Goal: Obtain resource: Obtain resource

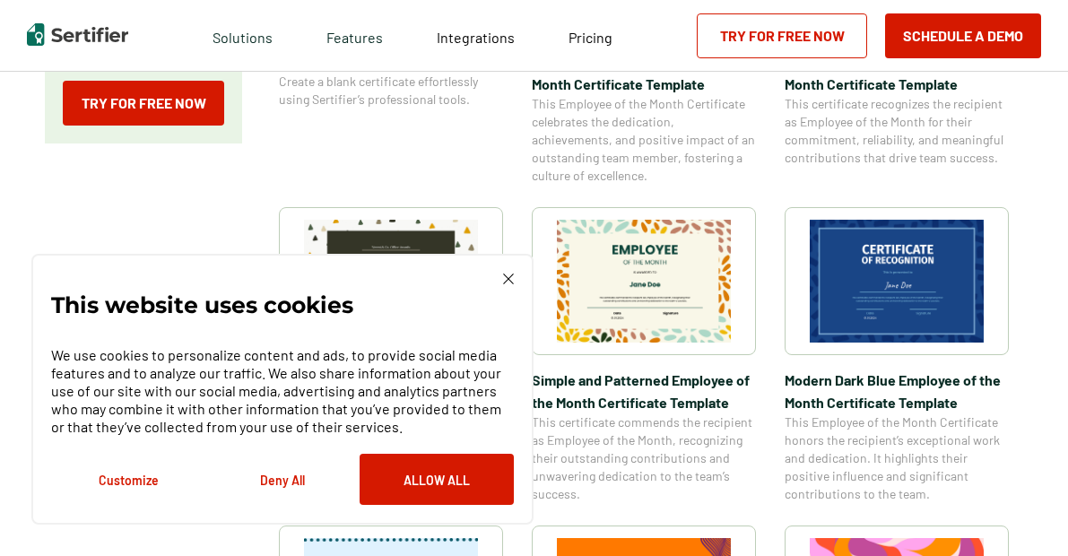
scroll to position [480, 0]
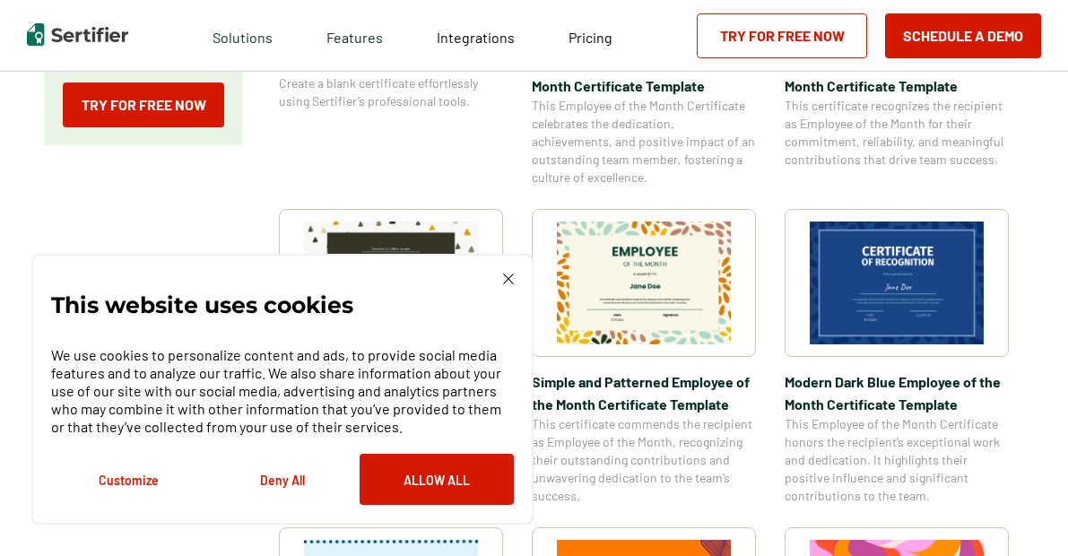
click at [876, 385] on span "Modern Dark Blue Employee of the Month Certificate Template" at bounding box center [897, 392] width 224 height 45
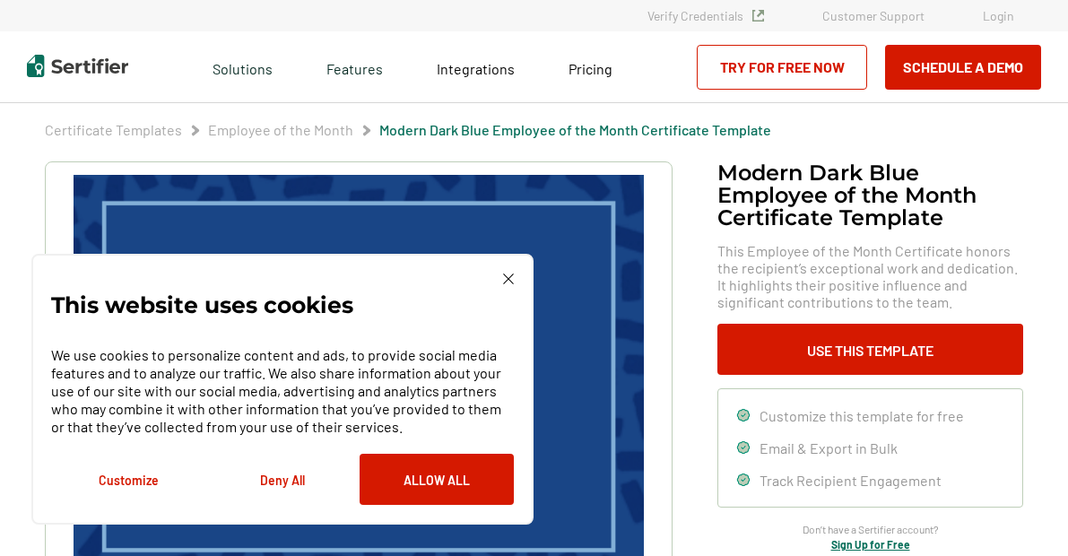
click at [511, 282] on img at bounding box center [508, 278] width 11 height 11
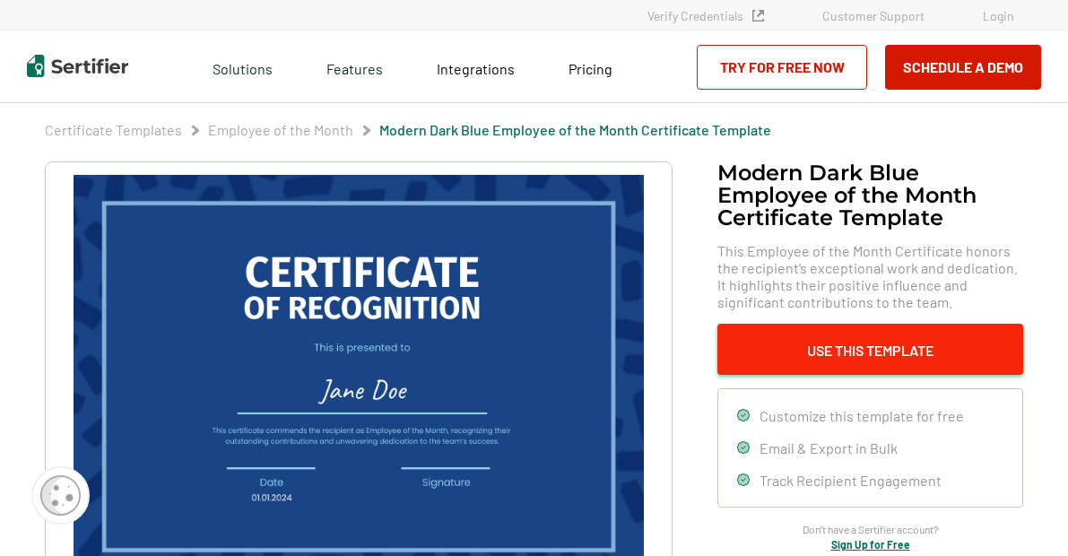
click at [755, 356] on button "Use This Template" at bounding box center [870, 349] width 306 height 51
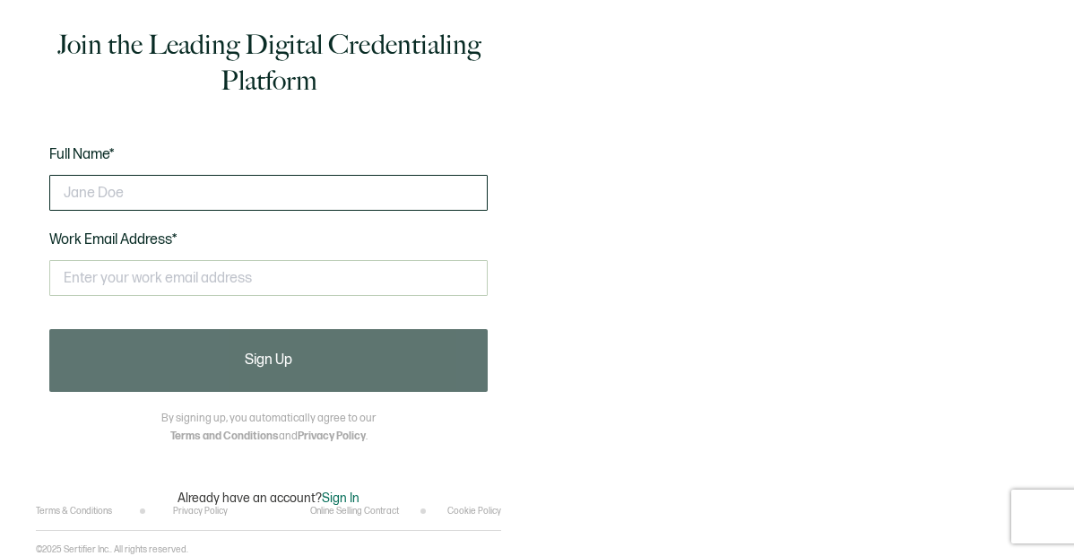
click at [321, 190] on input "text" at bounding box center [268, 193] width 438 height 36
click at [223, 194] on input "text" at bounding box center [268, 193] width 438 height 36
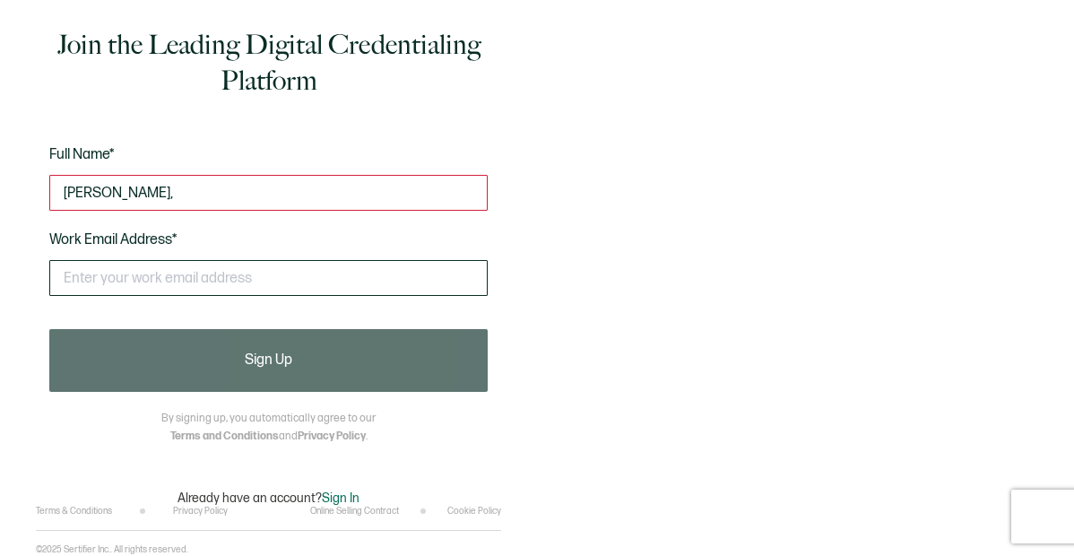
type input "Maurice Stovall Jr,"
click at [113, 273] on input "text" at bounding box center [268, 278] width 438 height 36
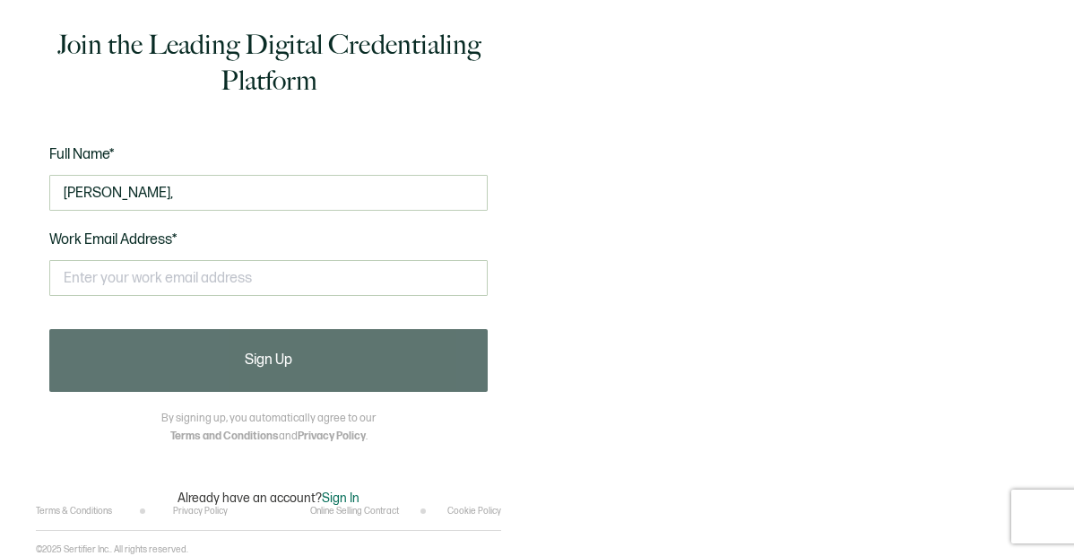
type input "mstovall0522@gmail.com"
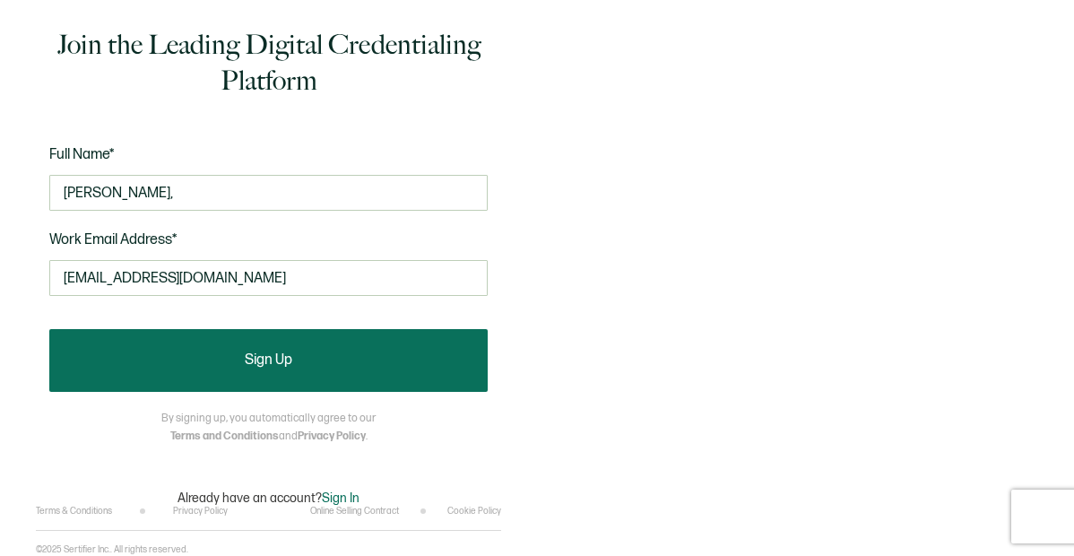
click at [195, 375] on button "Sign Up" at bounding box center [268, 360] width 438 height 63
